Goal: Task Accomplishment & Management: Use online tool/utility

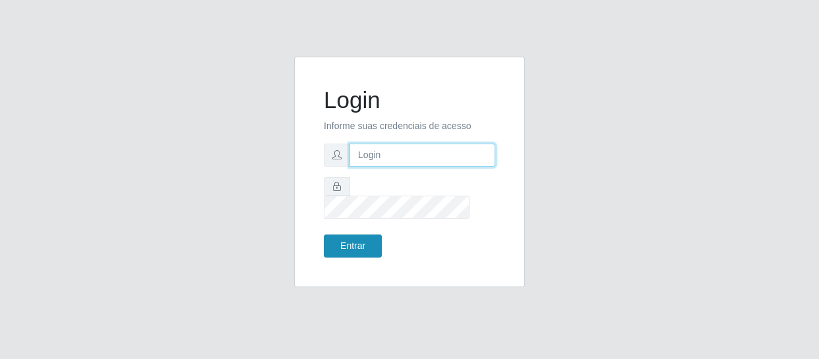
type input "[EMAIL_ADDRESS][DOMAIN_NAME]"
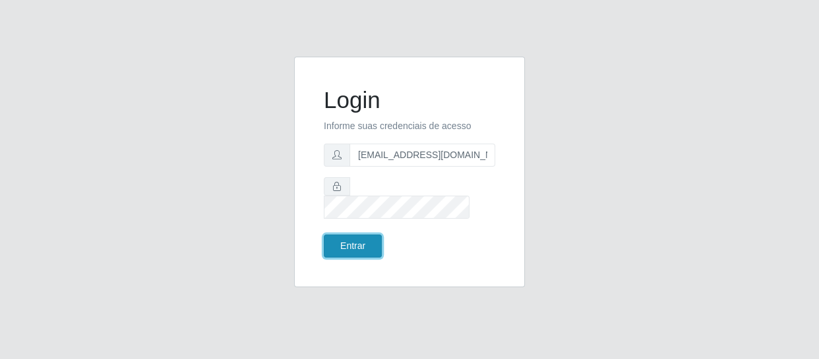
click at [349, 237] on button "Entrar" at bounding box center [353, 246] width 58 height 23
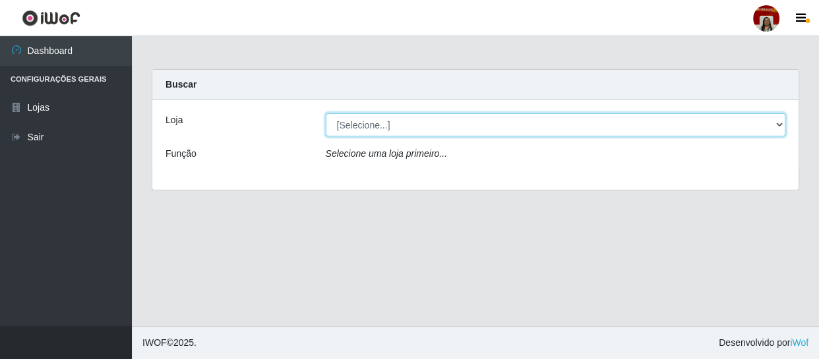
click at [373, 121] on select "[Selecione...] Mar Vermelho - Loja 04" at bounding box center [556, 124] width 460 height 23
select select "251"
click at [326, 113] on select "[Selecione...] Mar Vermelho - Loja 04" at bounding box center [556, 124] width 460 height 23
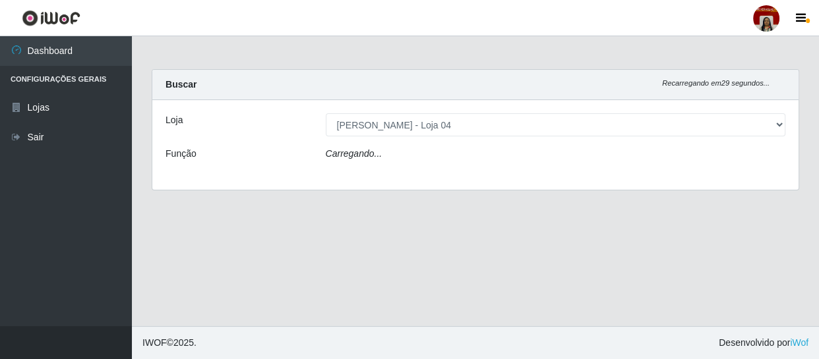
click at [392, 148] on div "Carregando..." at bounding box center [556, 156] width 480 height 19
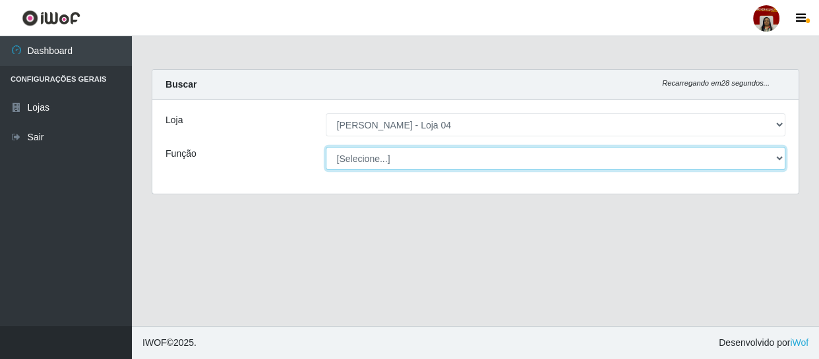
click at [401, 158] on select "[Selecione...] ASG ASG + ASG ++ Auxiliar de Depósito Auxiliar de Depósito + Aux…" at bounding box center [556, 158] width 460 height 23
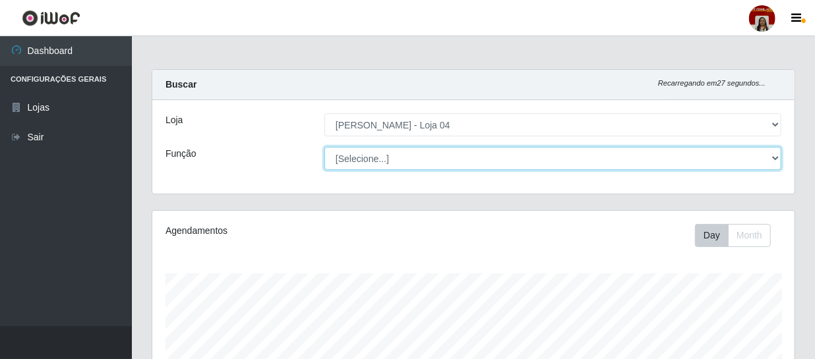
scroll to position [274, 642]
select select "112"
click at [324, 147] on select "[Selecione...] ASG ASG + ASG ++ Auxiliar de Depósito Auxiliar de Depósito + Aux…" at bounding box center [552, 158] width 457 height 23
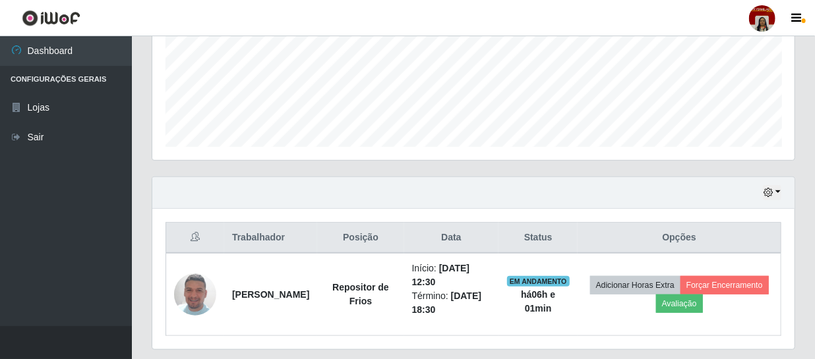
scroll to position [363, 0]
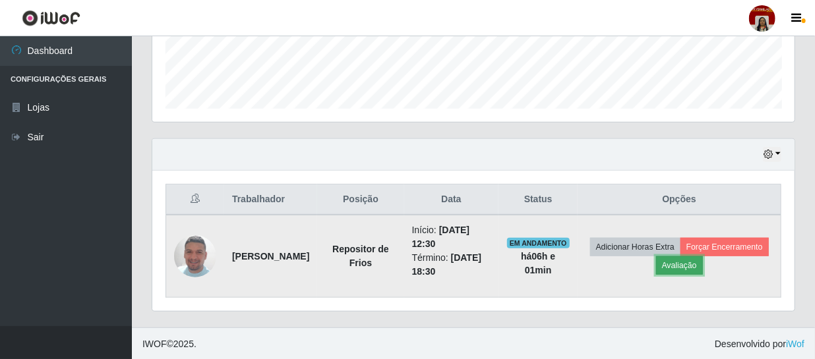
click at [703, 264] on button "Avaliação" at bounding box center [679, 266] width 47 height 18
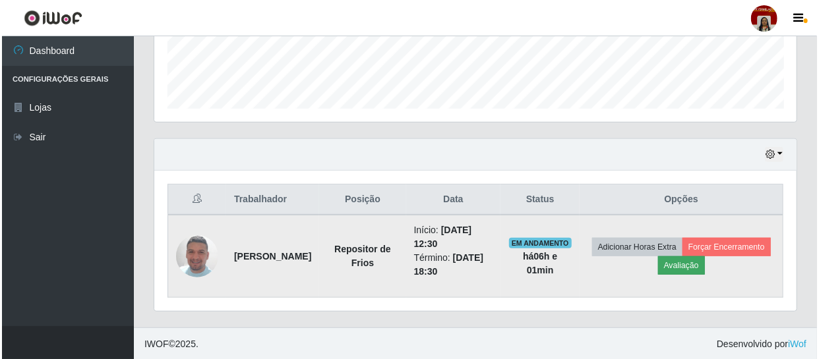
scroll to position [274, 636]
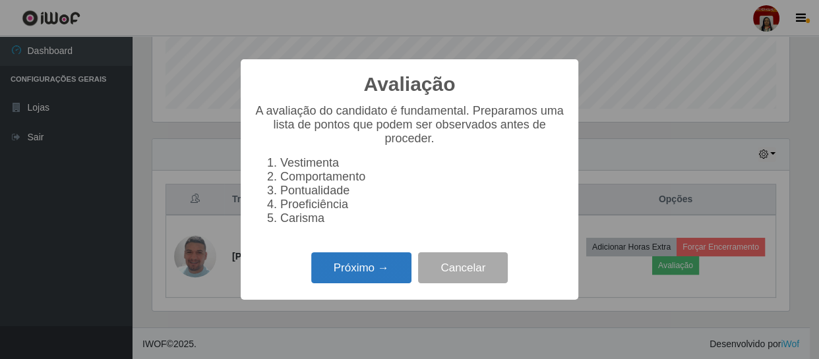
click at [375, 277] on button "Próximo →" at bounding box center [361, 268] width 100 height 31
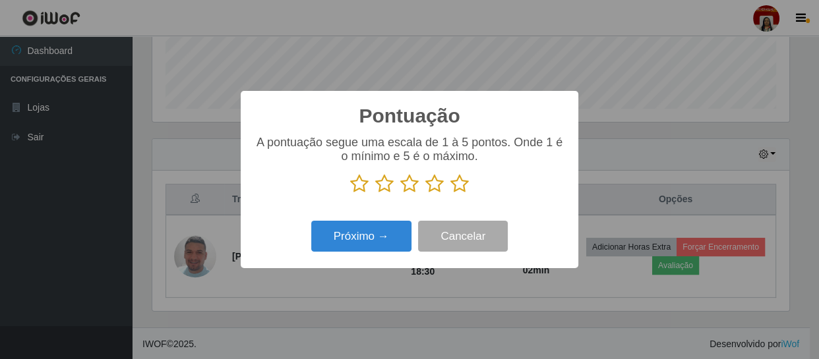
scroll to position [659249, 658885]
click at [461, 182] on icon at bounding box center [459, 184] width 18 height 20
click at [450, 194] on input "radio" at bounding box center [450, 194] width 0 height 0
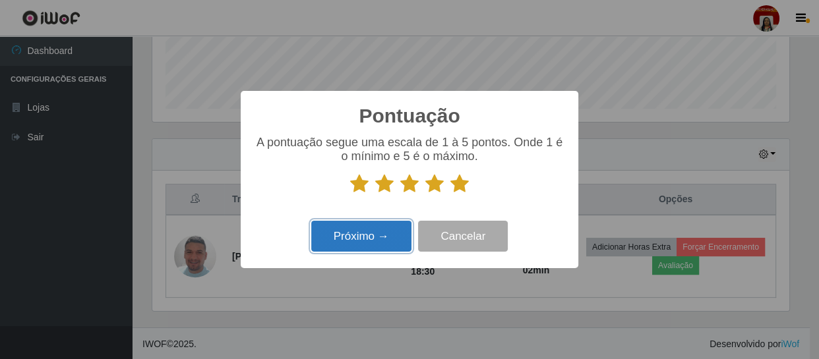
click at [401, 239] on button "Próximo →" at bounding box center [361, 236] width 100 height 31
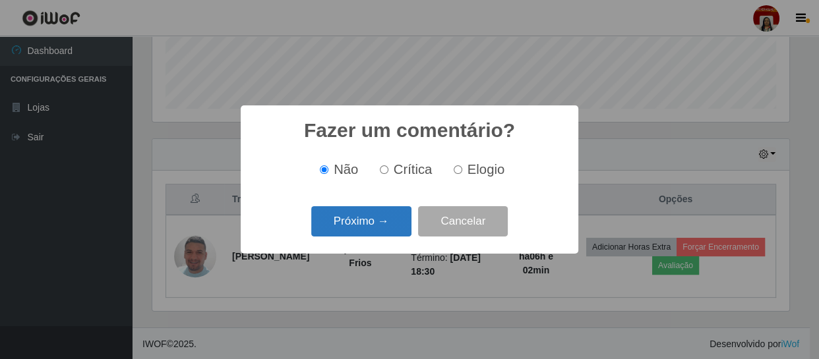
click at [400, 231] on button "Próximo →" at bounding box center [361, 221] width 100 height 31
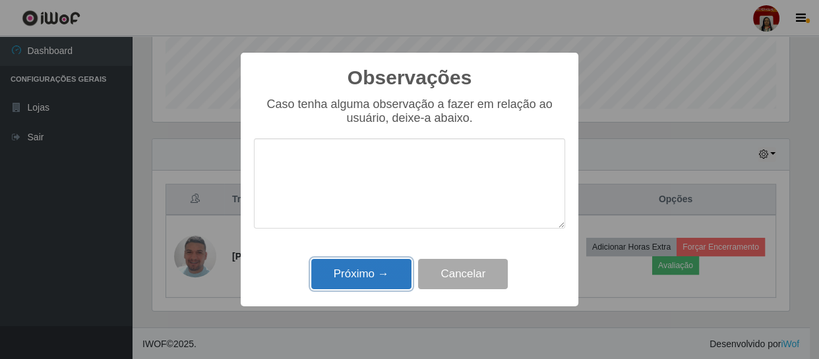
click at [385, 274] on button "Próximo →" at bounding box center [361, 274] width 100 height 31
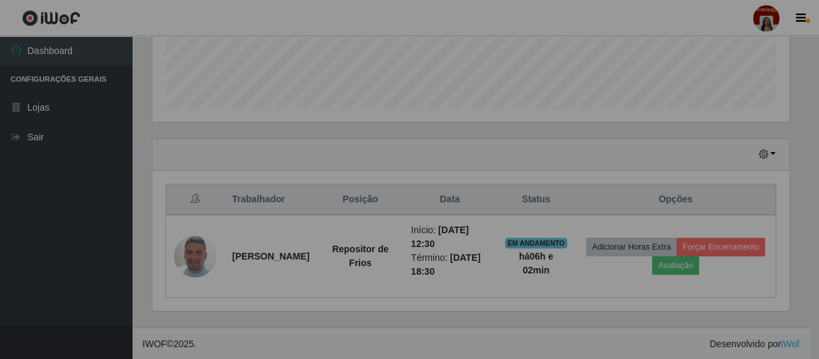
scroll to position [274, 642]
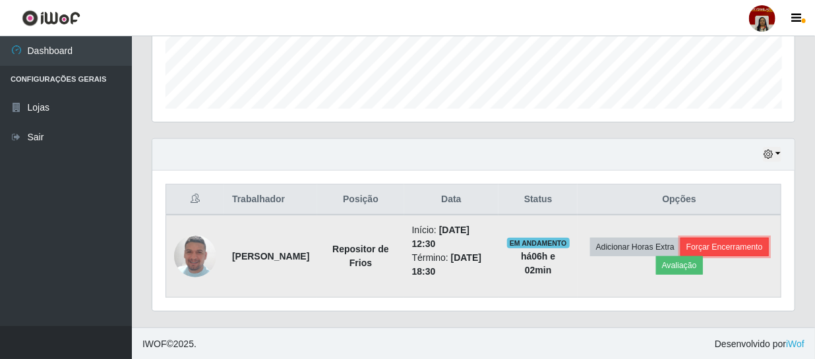
click at [681, 257] on button "Forçar Encerramento" at bounding box center [725, 247] width 88 height 18
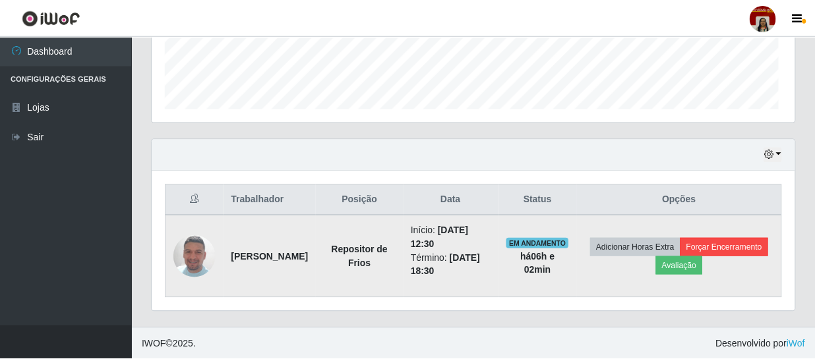
scroll to position [274, 636]
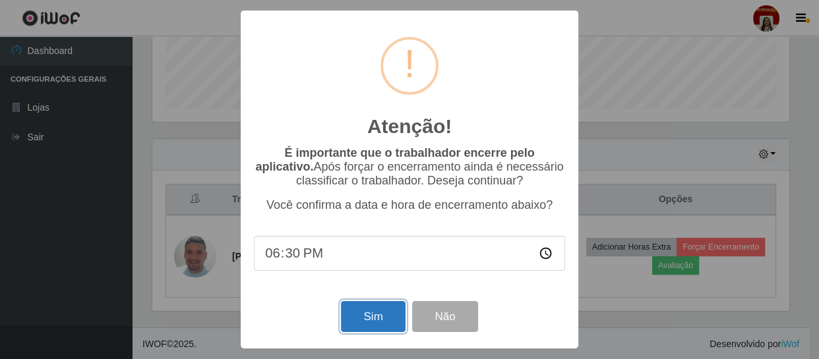
click at [392, 317] on button "Sim" at bounding box center [373, 316] width 64 height 31
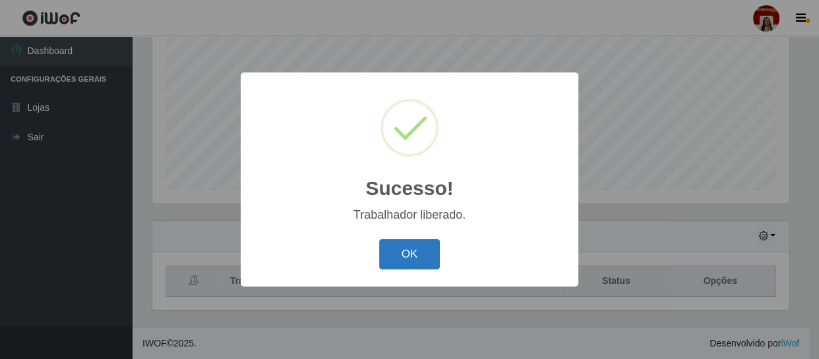
click at [415, 245] on button "OK" at bounding box center [409, 254] width 61 height 31
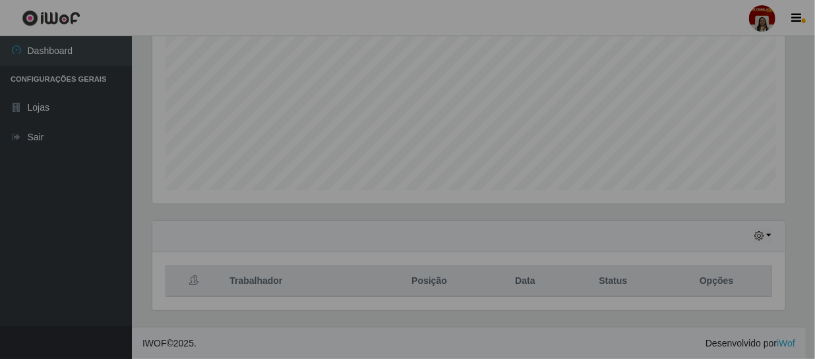
scroll to position [274, 642]
